Goal: Information Seeking & Learning: Understand process/instructions

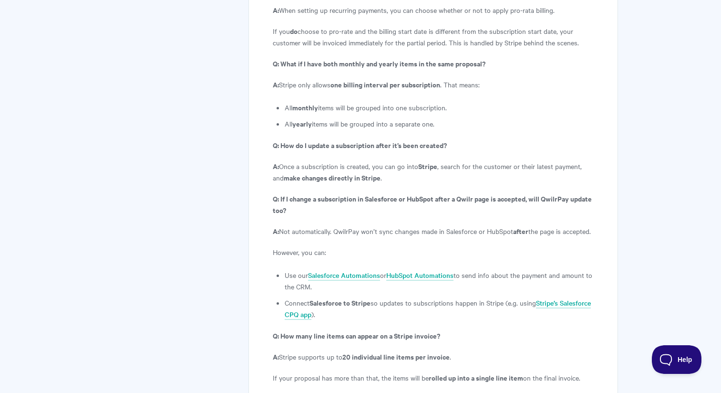
scroll to position [2808, 0]
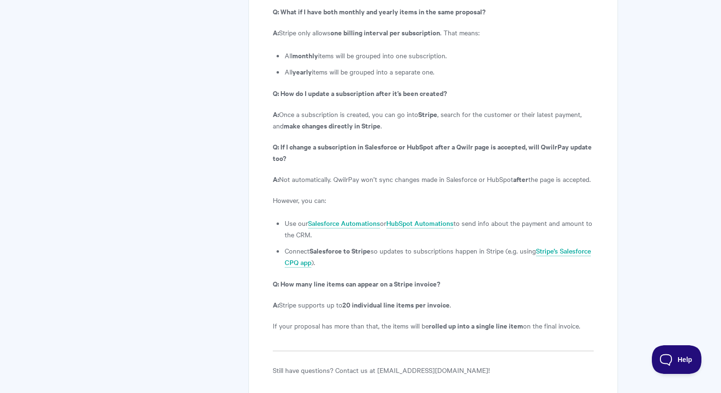
scroll to position [2859, 0]
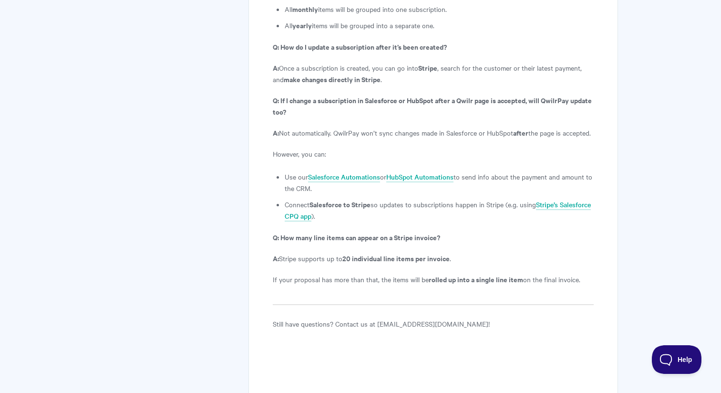
scroll to position [2912, 0]
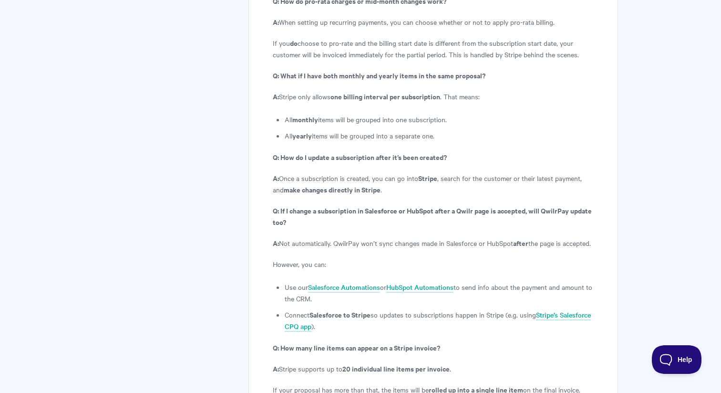
scroll to position [2799, 0]
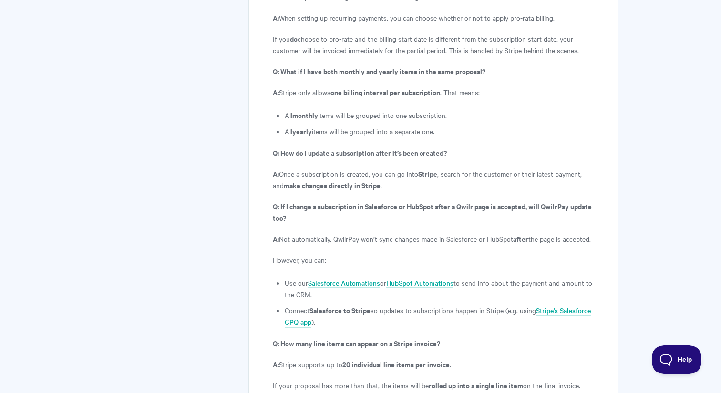
click at [523, 254] on p "However, you can:" at bounding box center [433, 259] width 321 height 11
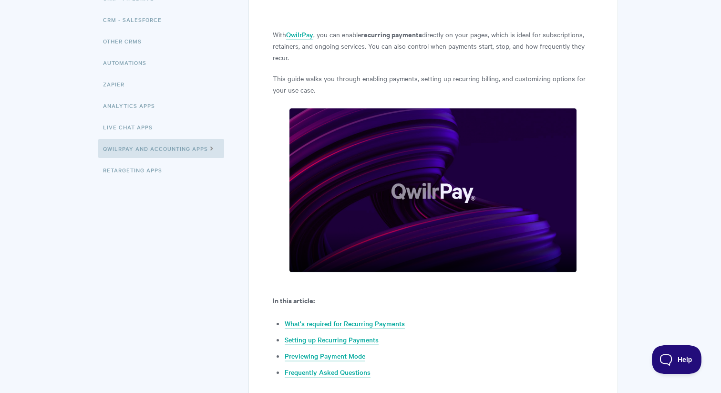
scroll to position [0, 0]
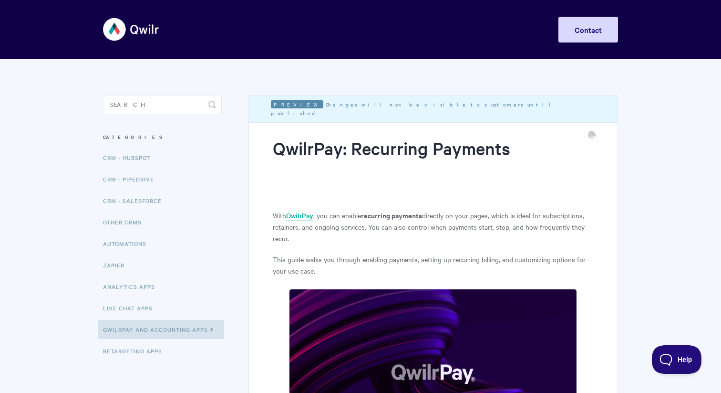
click at [436, 148] on h1 "QwilrPay: Recurring Payments" at bounding box center [426, 156] width 307 height 41
click at [477, 153] on h1 "QwilrPay: Recurring Payments" at bounding box center [426, 156] width 307 height 41
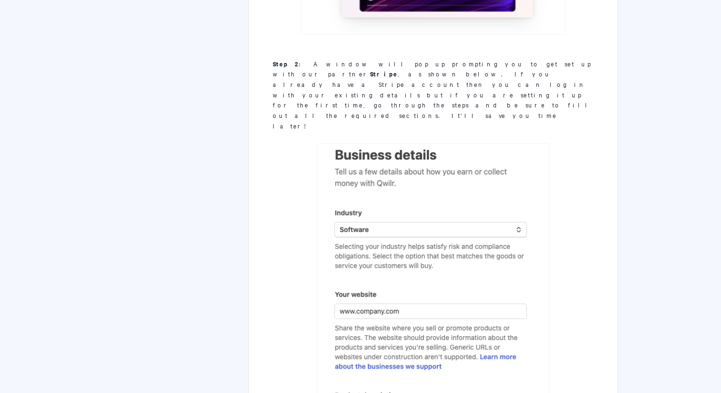
scroll to position [1744, 0]
